Goal: Task Accomplishment & Management: Complete application form

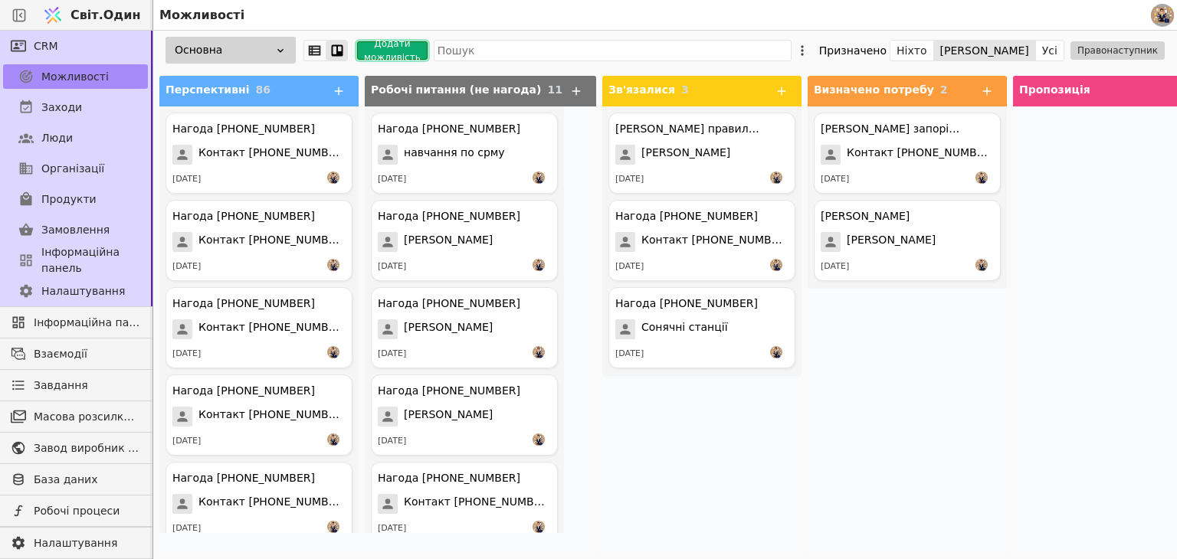
click at [384, 51] on font "Додати можливість" at bounding box center [392, 50] width 57 height 25
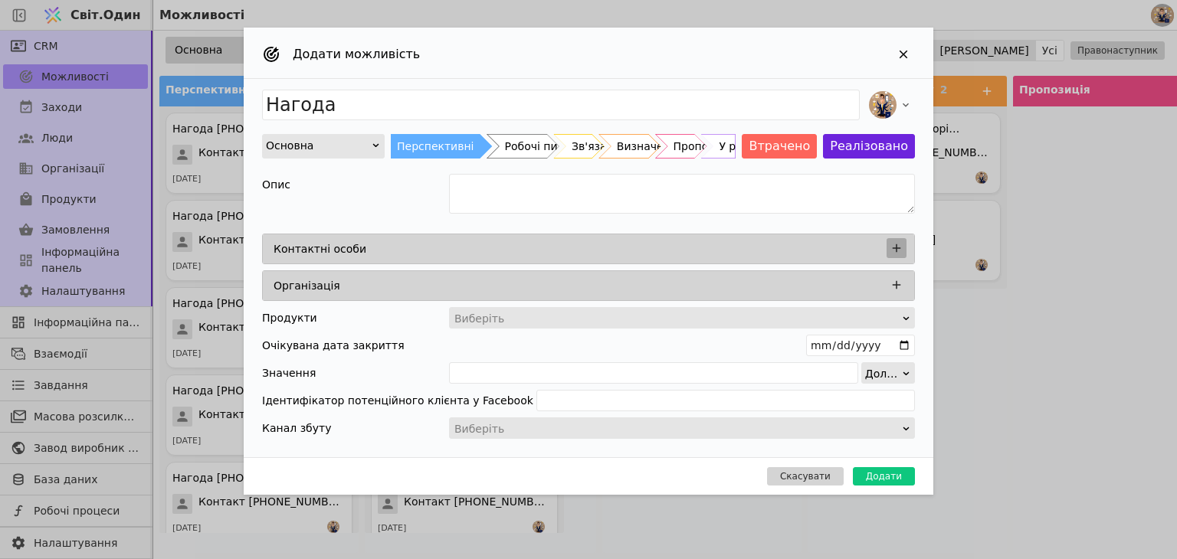
click at [896, 250] on icon "Додати можливість" at bounding box center [897, 248] width 8 height 8
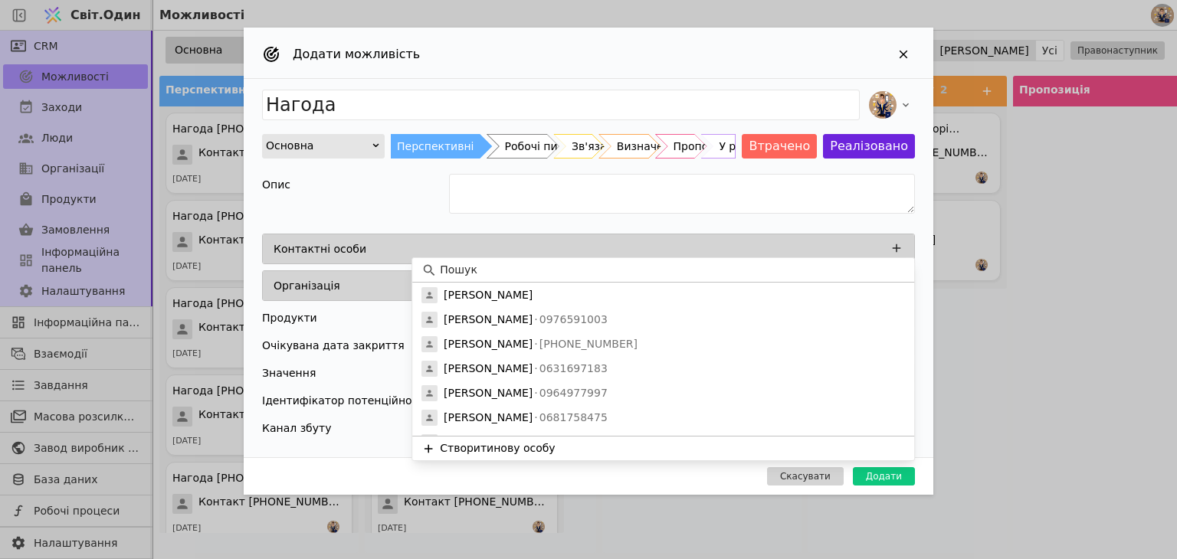
click at [493, 442] on font "нову особу" at bounding box center [523, 448] width 61 height 12
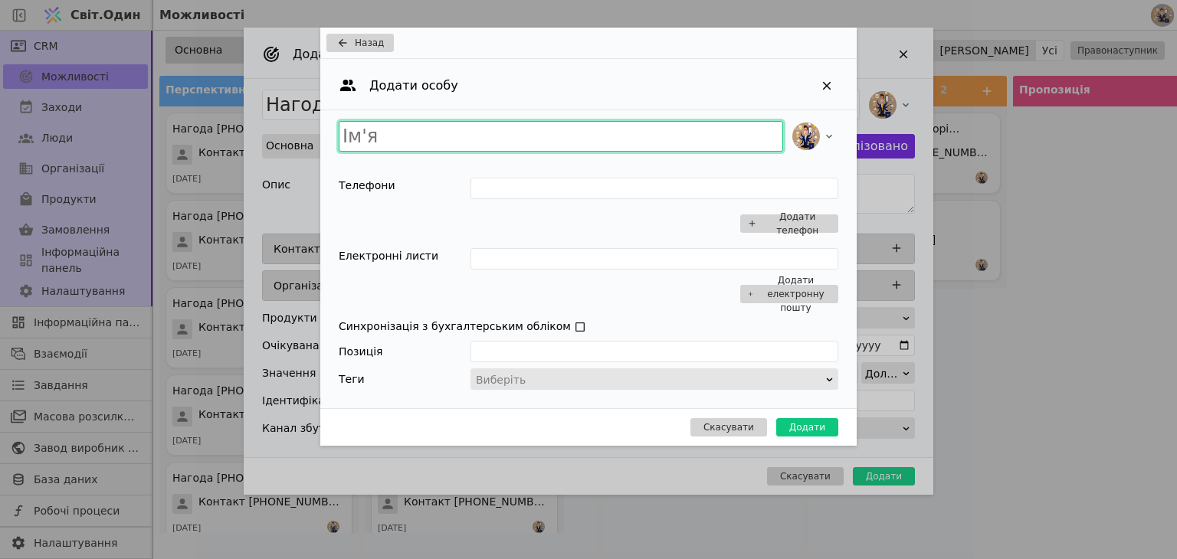
click at [441, 144] on input "Додати можливість" at bounding box center [561, 136] width 444 height 31
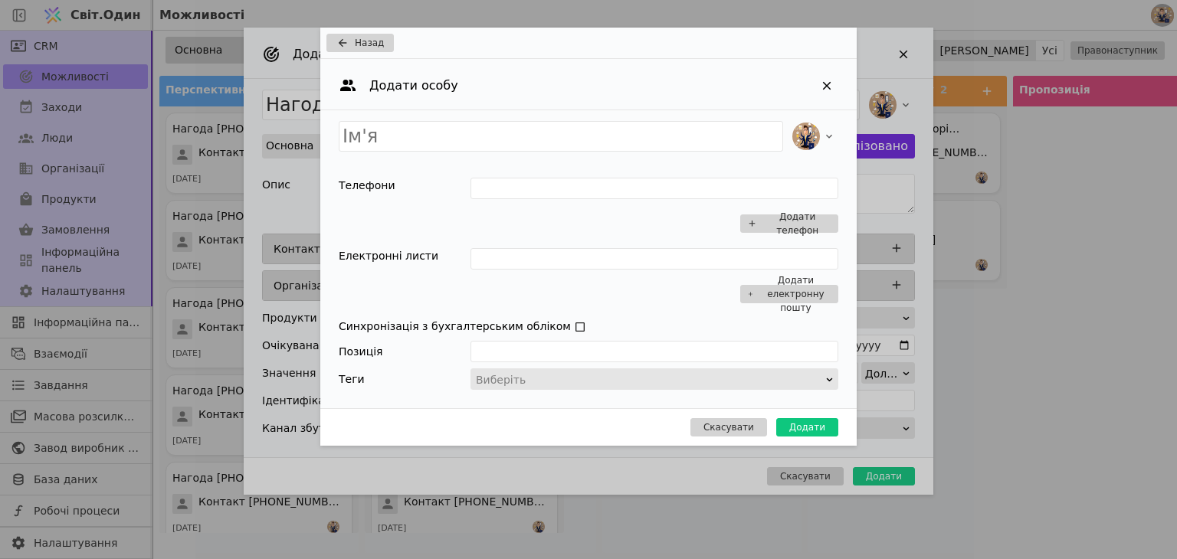
click at [685, 303] on div "Додати електронну пошту" at bounding box center [654, 280] width 368 height 64
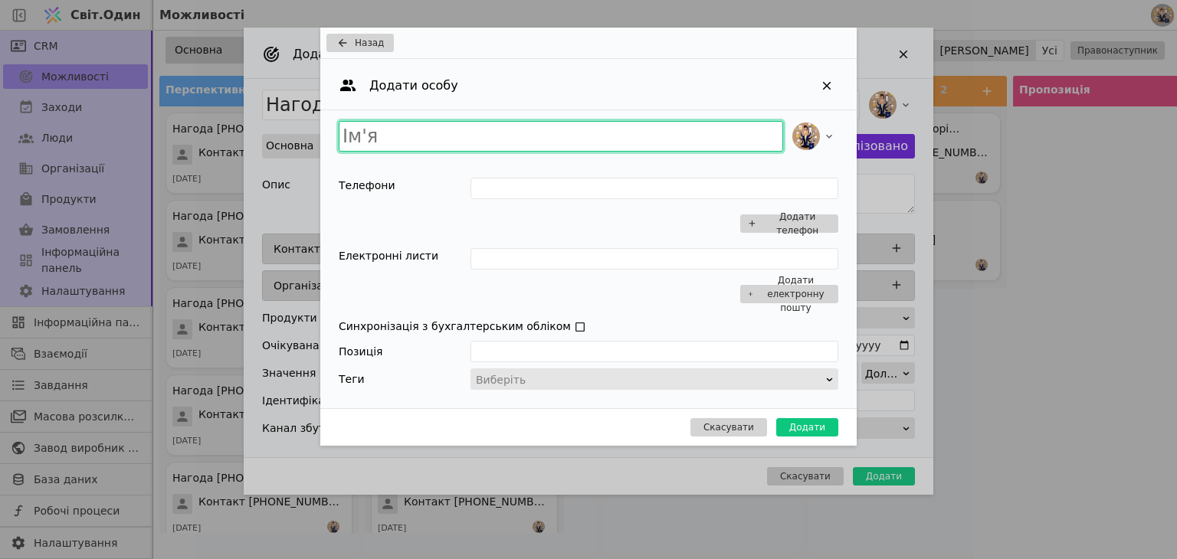
drag, startPoint x: 417, startPoint y: 126, endPoint x: 278, endPoint y: 108, distance: 139.9
click at [282, 109] on div "Назад Додати особу Телефони Додати телефон Електронні листи Додати електронну п…" at bounding box center [588, 279] width 1177 height 559
type input "G"
click at [402, 126] on input "Додати можливість" at bounding box center [561, 136] width 444 height 31
type input "[PERSON_NAME]"
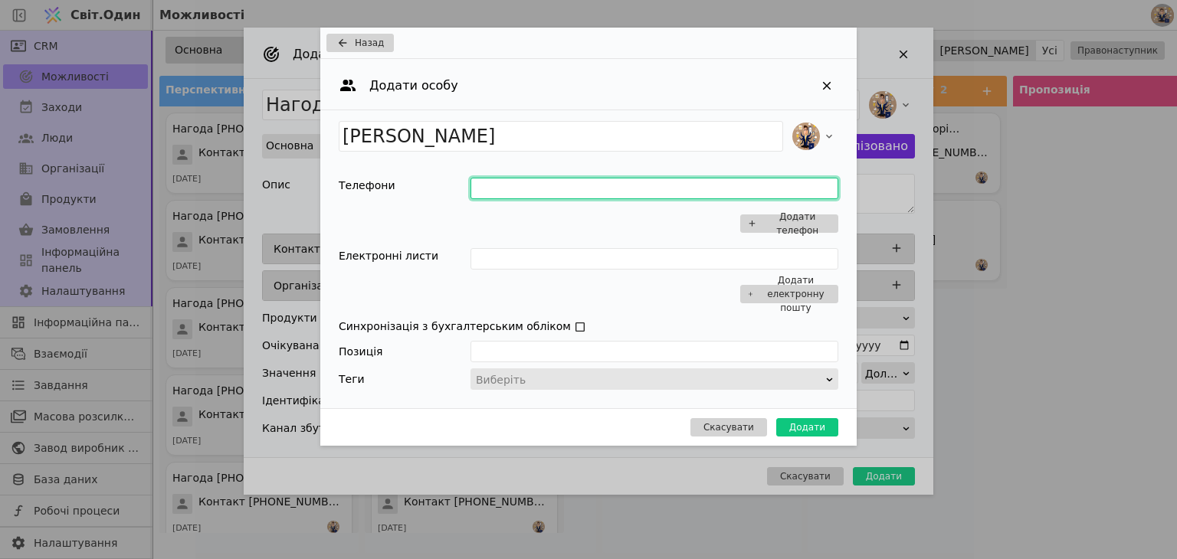
click at [500, 185] on input "Додати можливість" at bounding box center [654, 188] width 368 height 21
click at [710, 304] on div "Додати електронну пошту" at bounding box center [654, 280] width 368 height 64
click at [503, 188] on input "Додати можливість" at bounding box center [654, 188] width 368 height 21
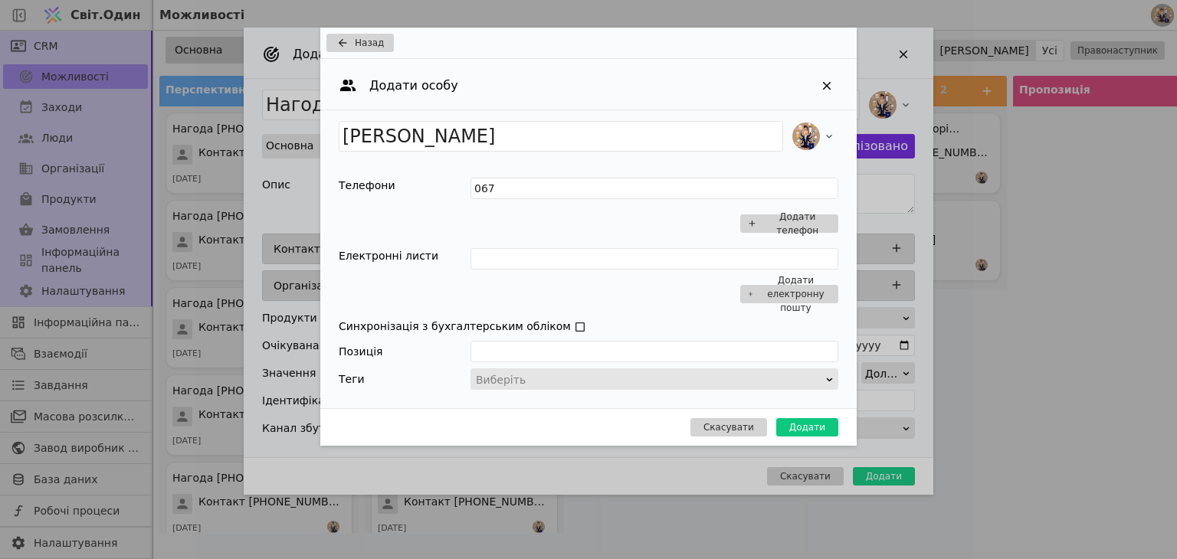
click at [690, 289] on div "Додати електронну пошту" at bounding box center [654, 280] width 368 height 64
click at [524, 188] on input "067" at bounding box center [654, 188] width 368 height 21
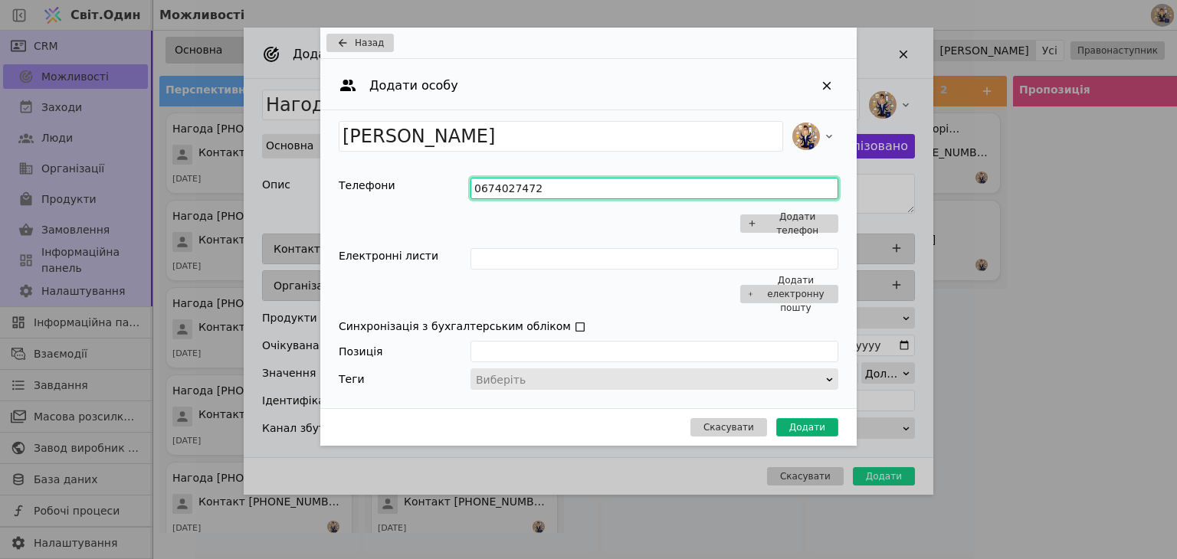
type input "0674027472"
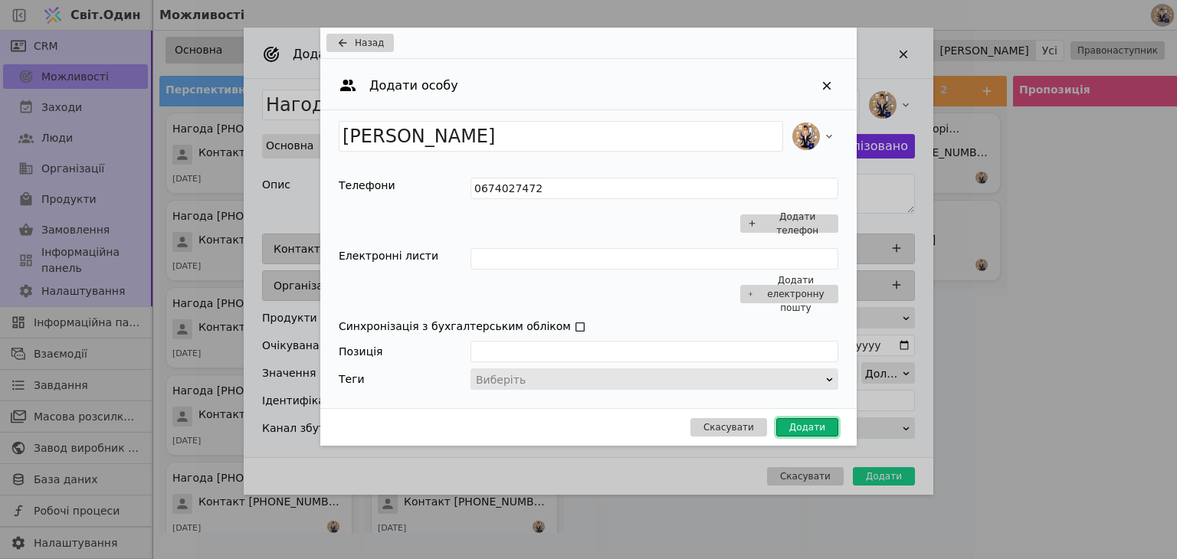
click at [812, 429] on font "Додати" at bounding box center [807, 427] width 36 height 11
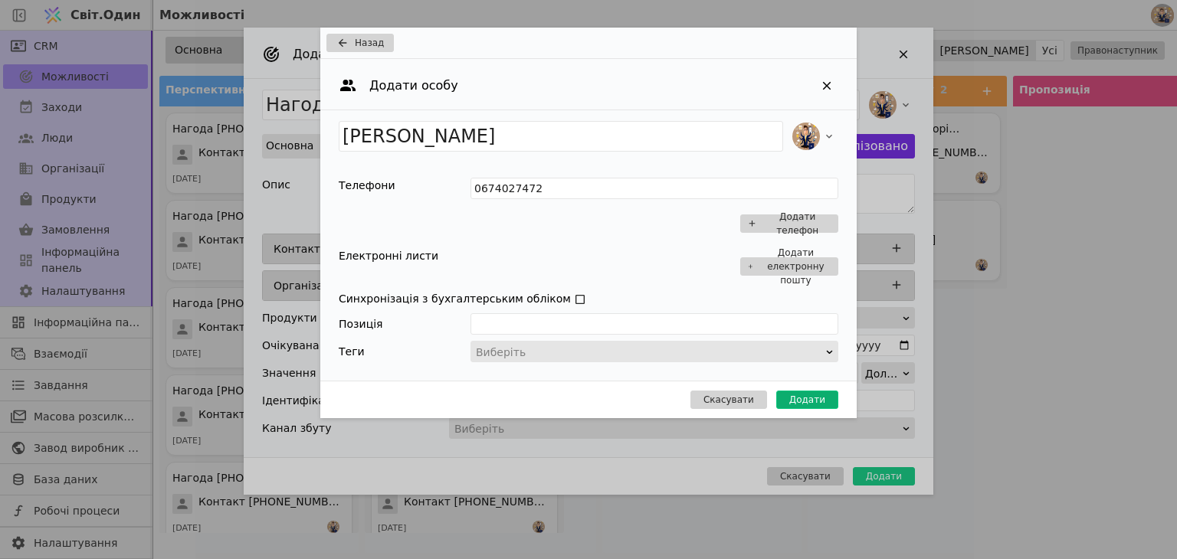
type input "Нагода [PERSON_NAME]"
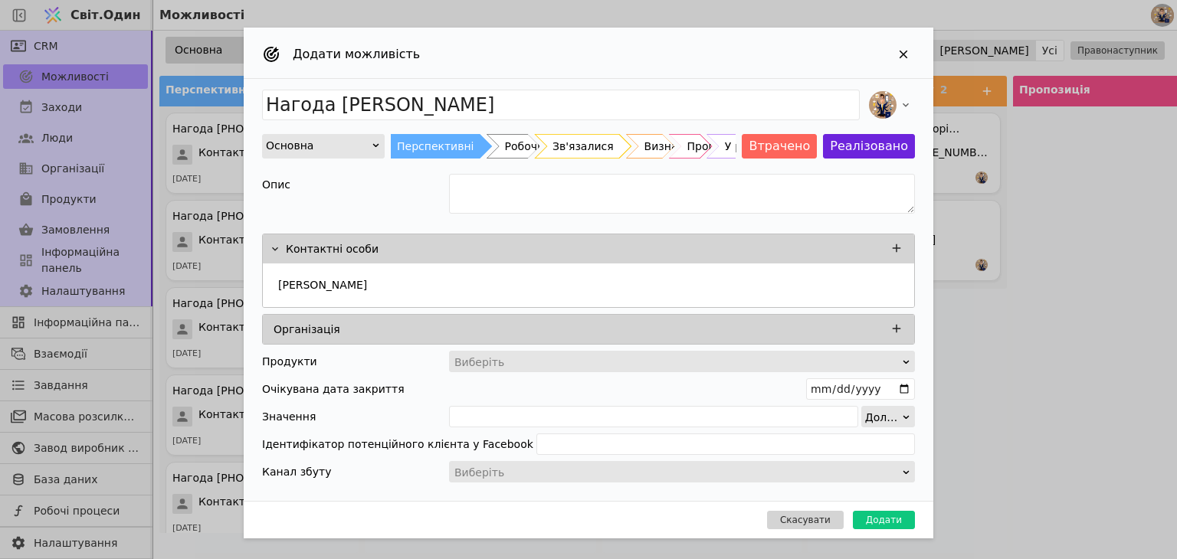
click at [567, 143] on font "Зв'язалися" at bounding box center [582, 146] width 61 height 12
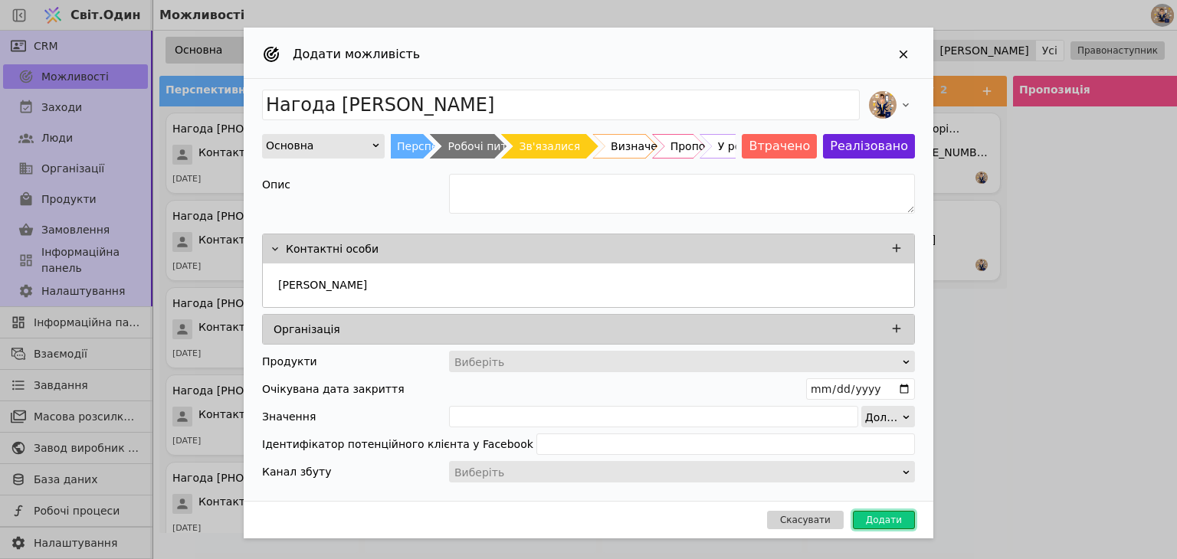
drag, startPoint x: 899, startPoint y: 517, endPoint x: 651, endPoint y: 347, distance: 300.9
click at [899, 516] on font "Додати" at bounding box center [884, 520] width 36 height 11
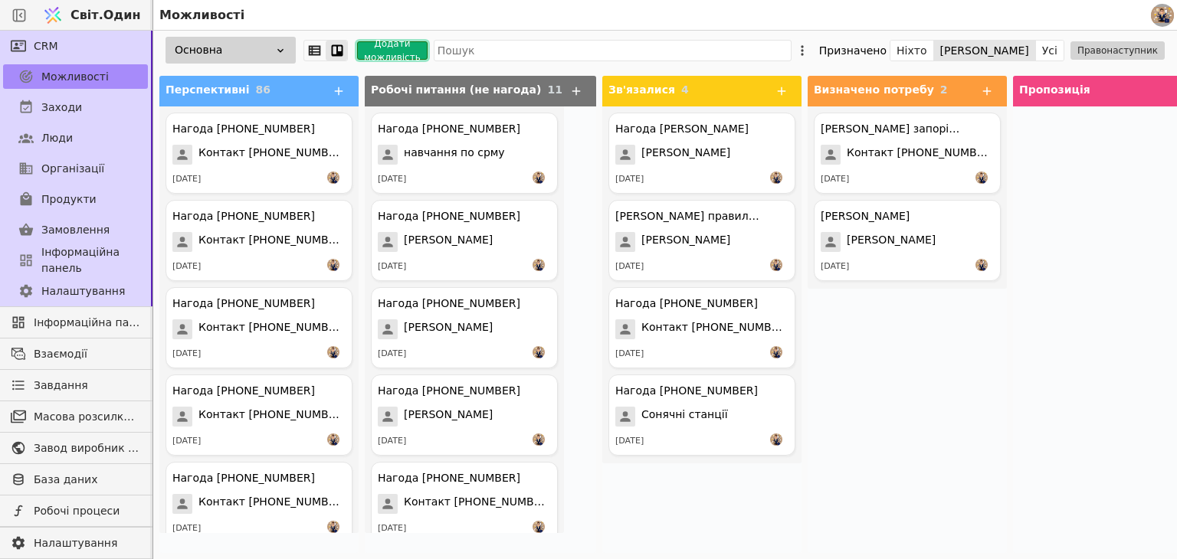
click at [379, 51] on font "Додати можливість" at bounding box center [392, 50] width 57 height 25
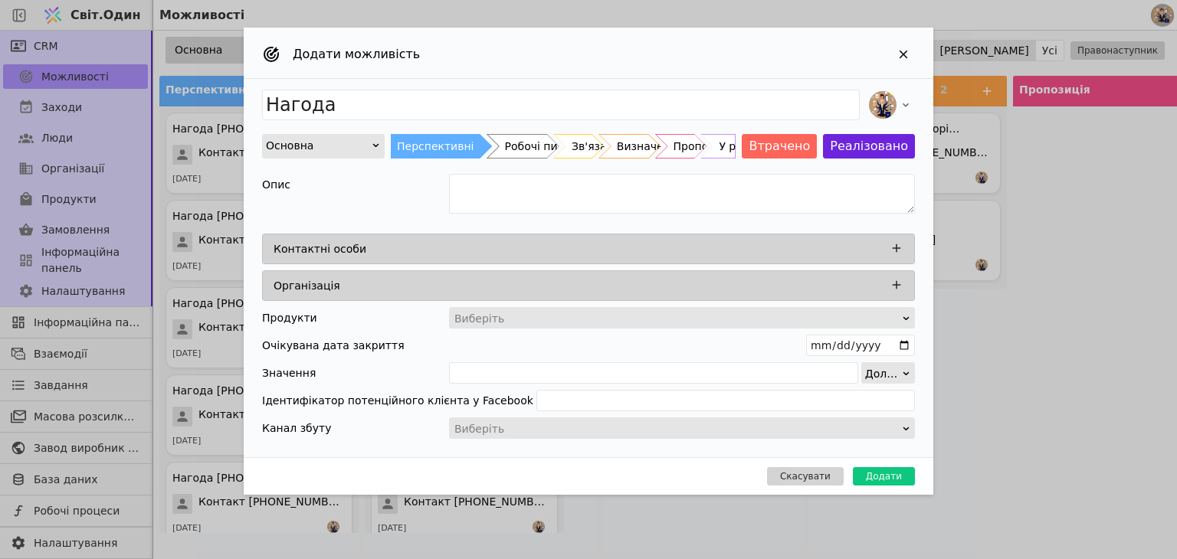
click at [466, 246] on div "Контактні особи" at bounding box center [593, 248] width 639 height 21
click at [894, 251] on icon "Додати можливість" at bounding box center [897, 248] width 14 height 14
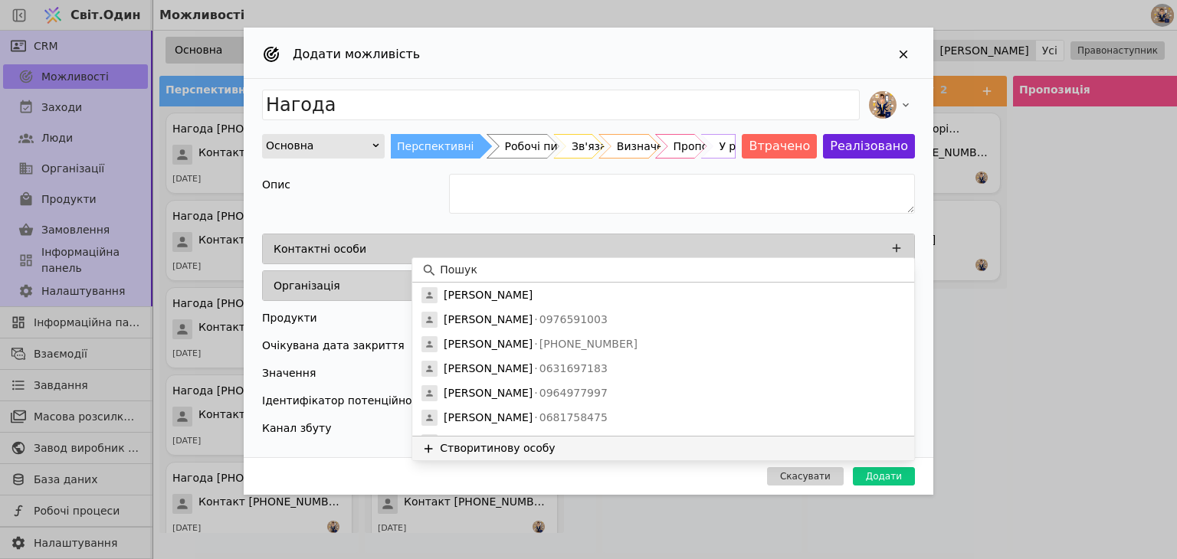
click at [496, 439] on button "Створити нову особу" at bounding box center [663, 448] width 502 height 25
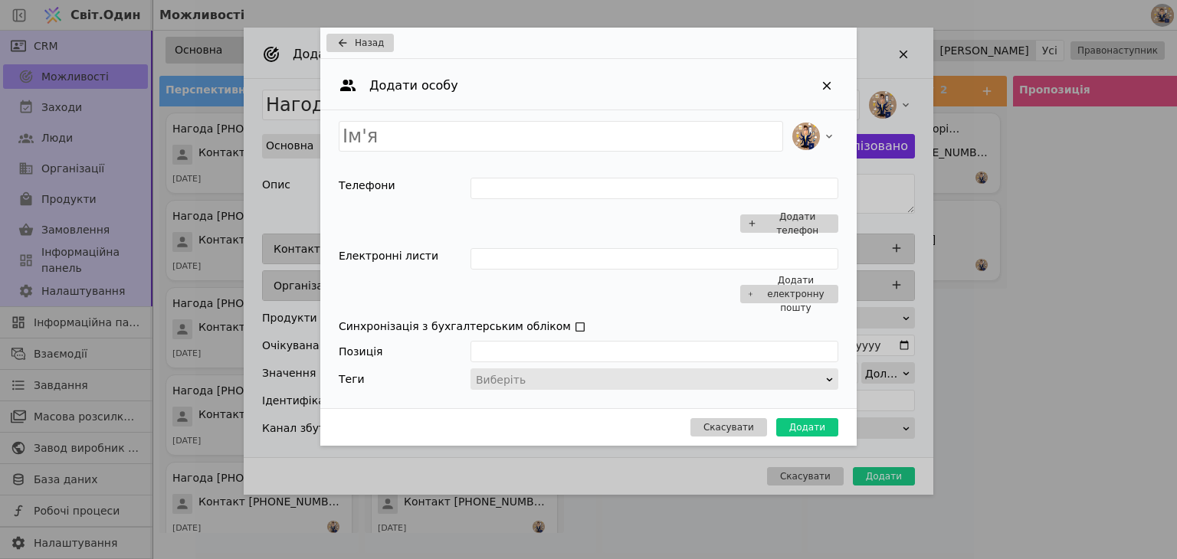
drag, startPoint x: 705, startPoint y: 299, endPoint x: 690, endPoint y: 290, distance: 17.9
click at [705, 299] on div "Додати електронну пошту" at bounding box center [654, 280] width 368 height 64
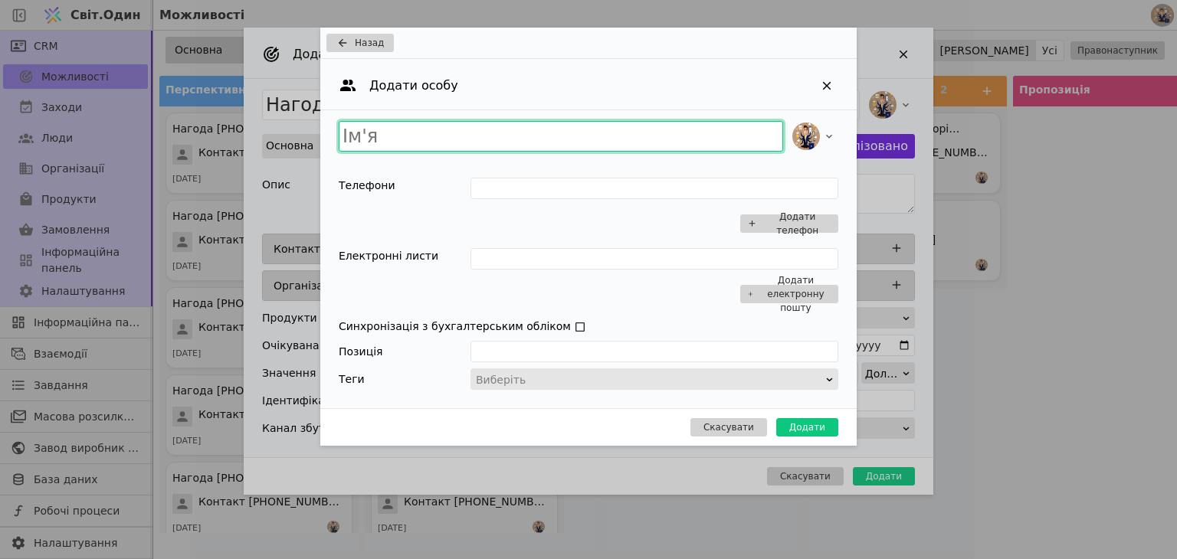
click at [418, 137] on input "Додати можливість" at bounding box center [561, 136] width 444 height 31
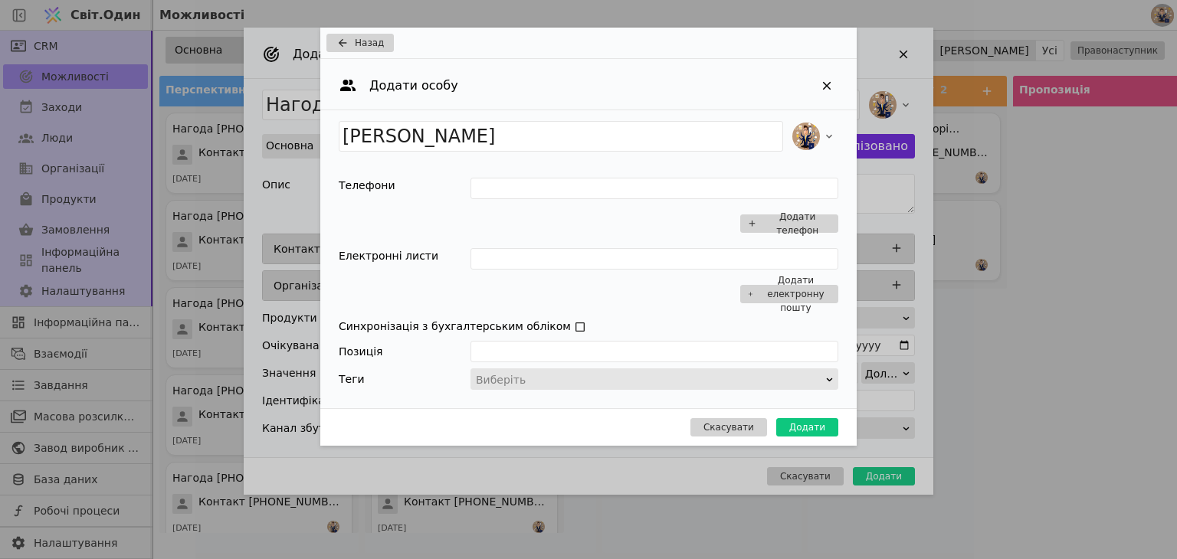
click at [708, 319] on div "Додати можливість" at bounding box center [706, 327] width 264 height 16
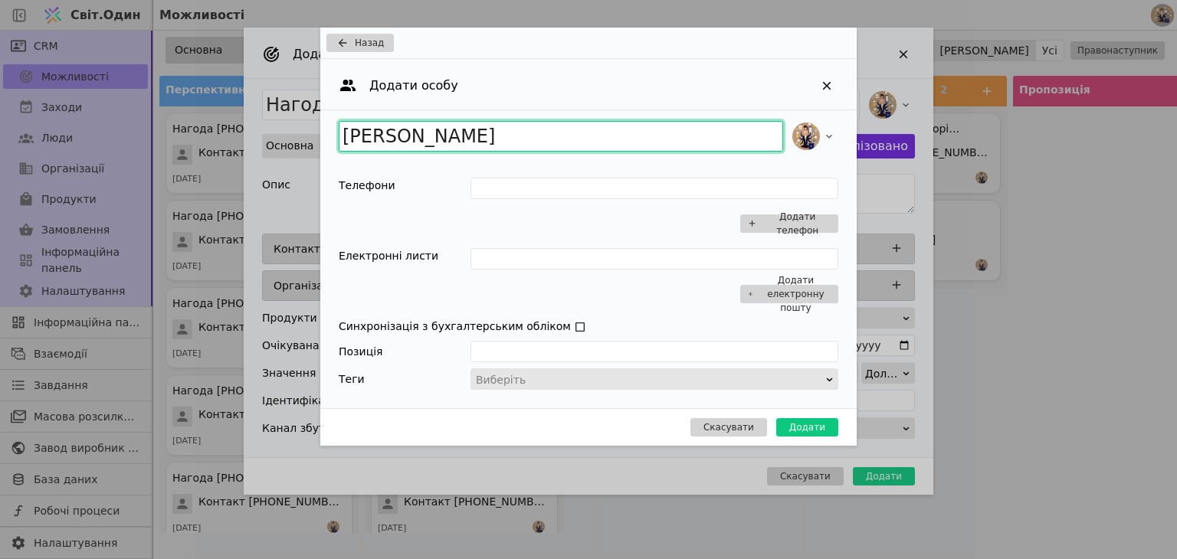
click at [410, 138] on input "[PERSON_NAME]" at bounding box center [561, 136] width 444 height 31
type input "[PERSON_NAME]"
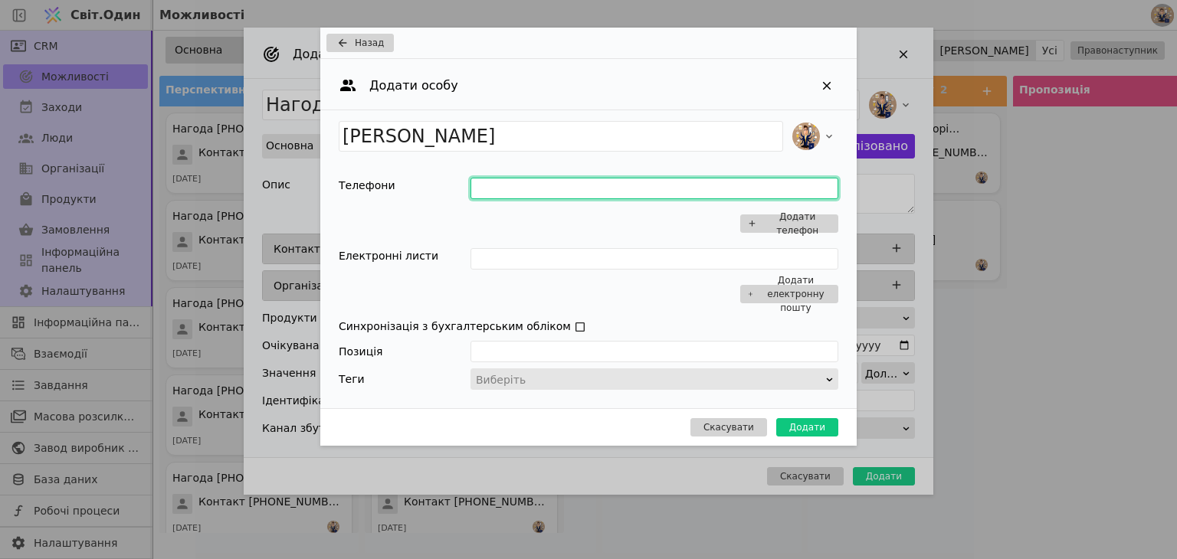
drag, startPoint x: 579, startPoint y: 188, endPoint x: 571, endPoint y: 188, distance: 8.5
click at [579, 188] on input "Додати можливість" at bounding box center [654, 188] width 368 height 21
click at [696, 279] on div "Додати електронну пошту" at bounding box center [654, 280] width 368 height 64
click at [480, 193] on input "Додати можливість" at bounding box center [654, 188] width 368 height 21
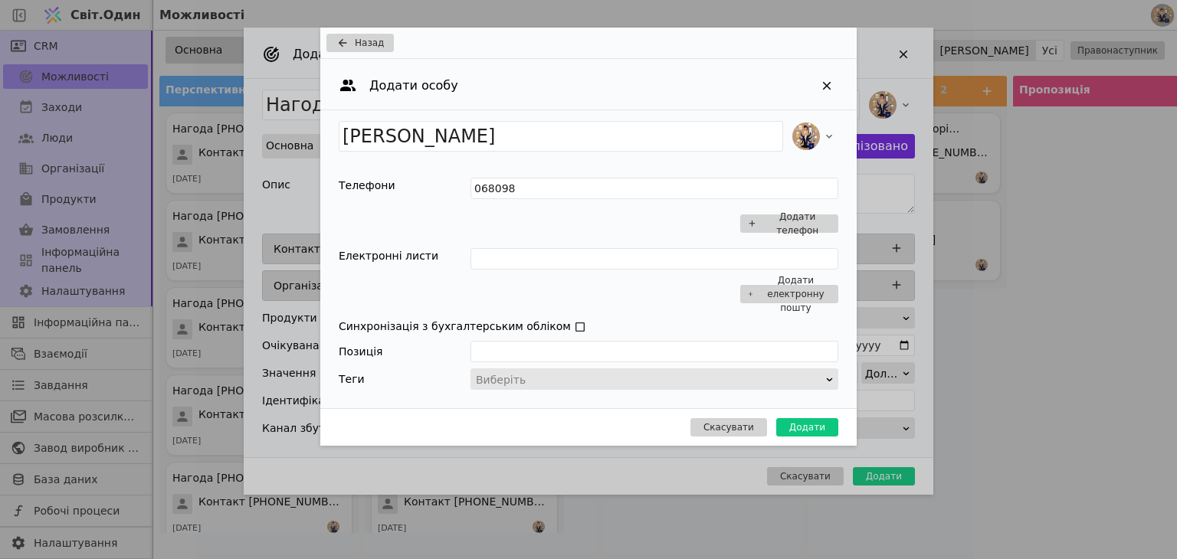
drag, startPoint x: 719, startPoint y: 304, endPoint x: 711, endPoint y: 303, distance: 8.5
click at [718, 303] on div "Додати електронну пошту" at bounding box center [654, 280] width 368 height 64
click at [546, 188] on input "068098" at bounding box center [654, 188] width 368 height 21
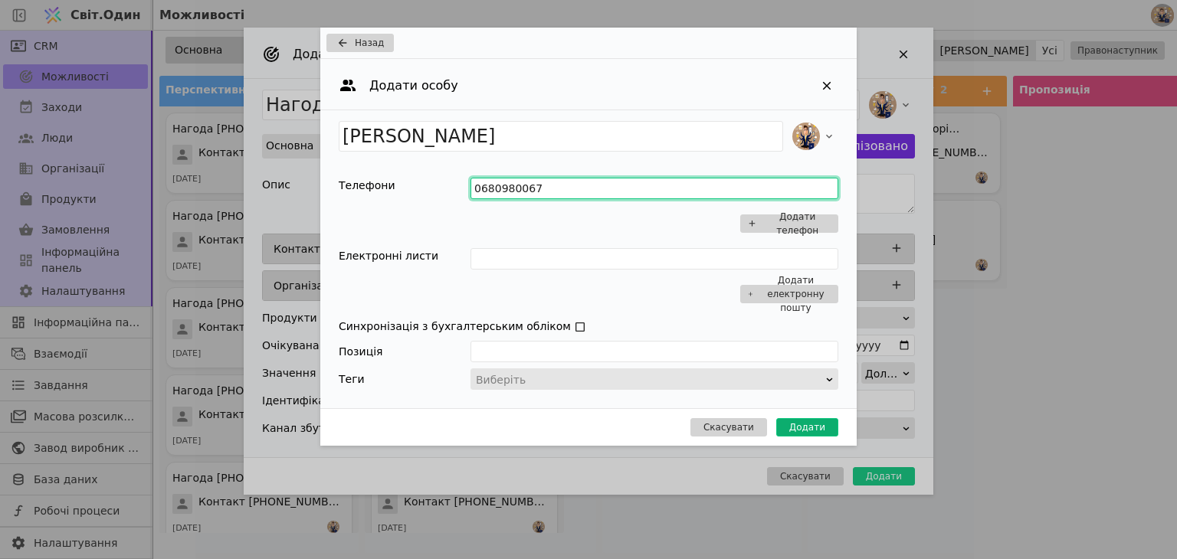
type input "0680980067"
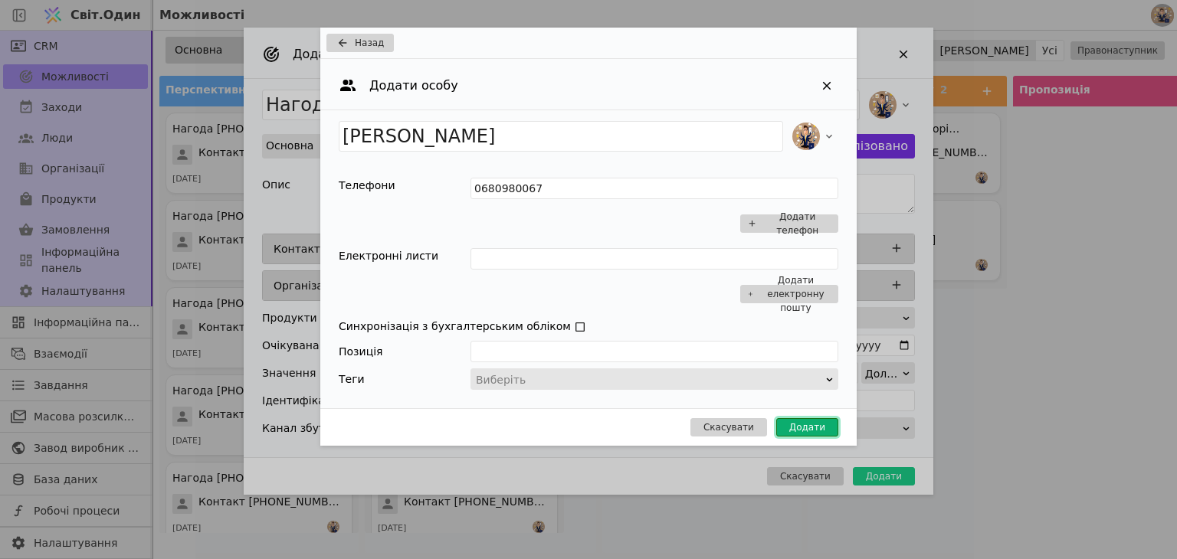
click at [794, 429] on button "Додати" at bounding box center [807, 427] width 62 height 18
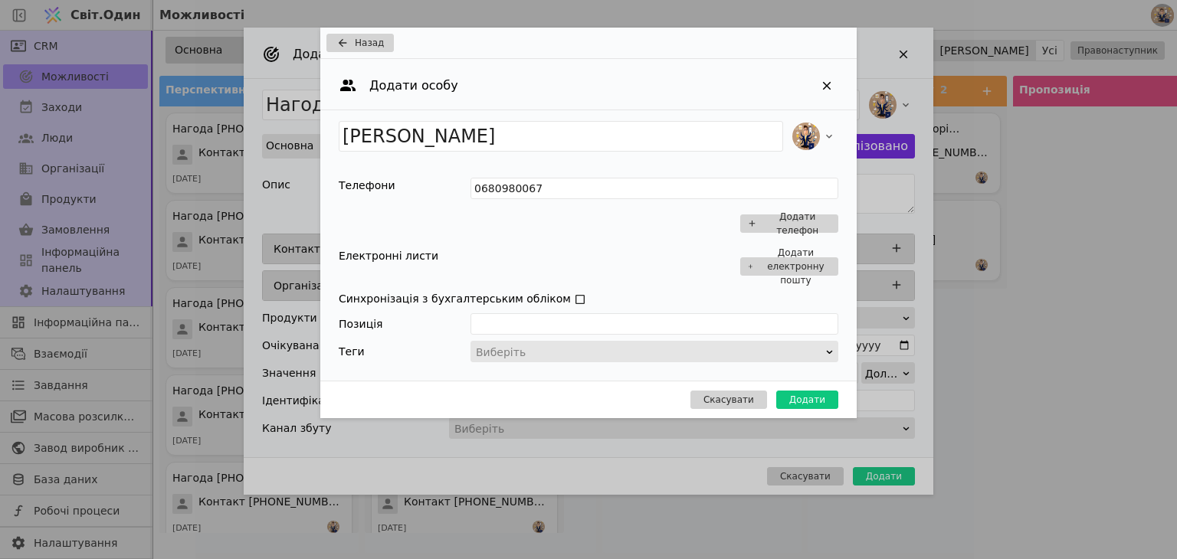
type input "Нагода [PERSON_NAME]"
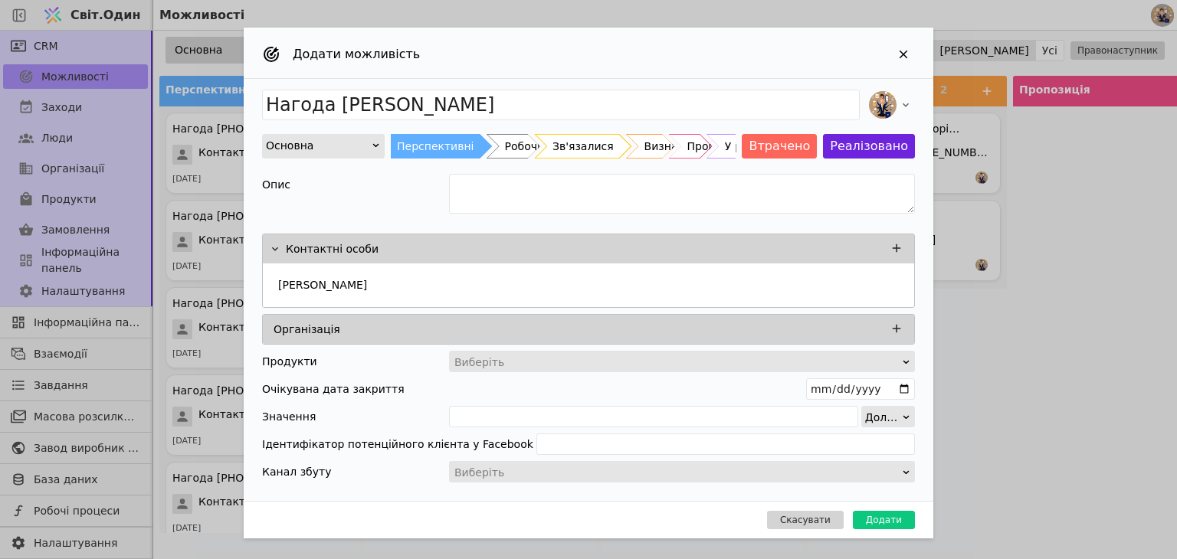
click at [548, 148] on div "Перспективні Робочі питання (не нагода) Зв'язалися Визначено потребу Пропозиція…" at bounding box center [563, 146] width 345 height 25
click at [576, 142] on font "Зв'язалися" at bounding box center [582, 146] width 61 height 12
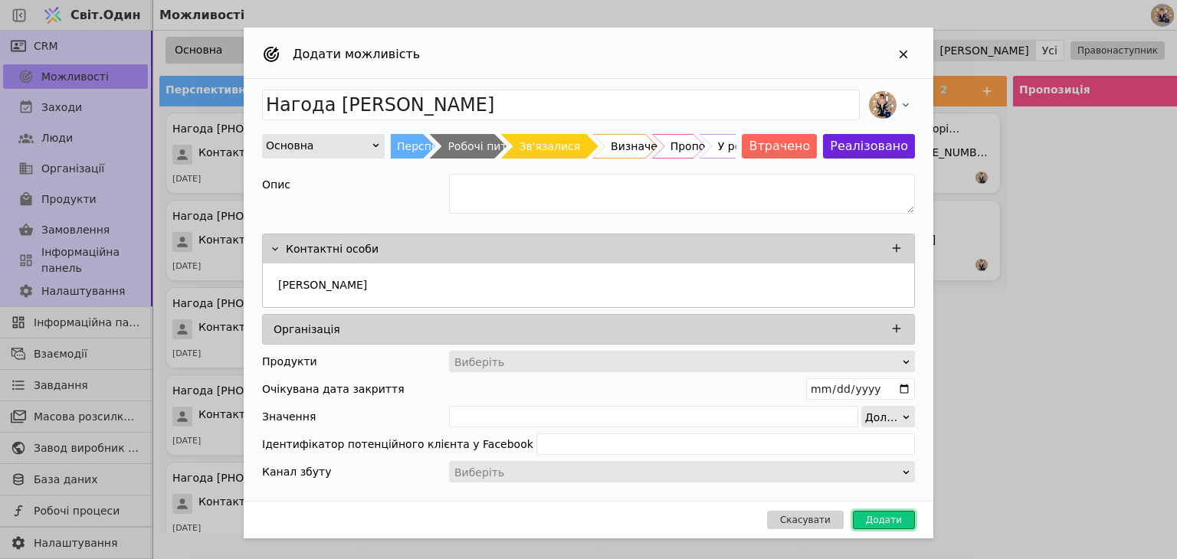
drag, startPoint x: 895, startPoint y: 522, endPoint x: 671, endPoint y: 464, distance: 231.2
click at [895, 520] on font "Додати" at bounding box center [884, 520] width 36 height 11
